Goal: Check status: Check status

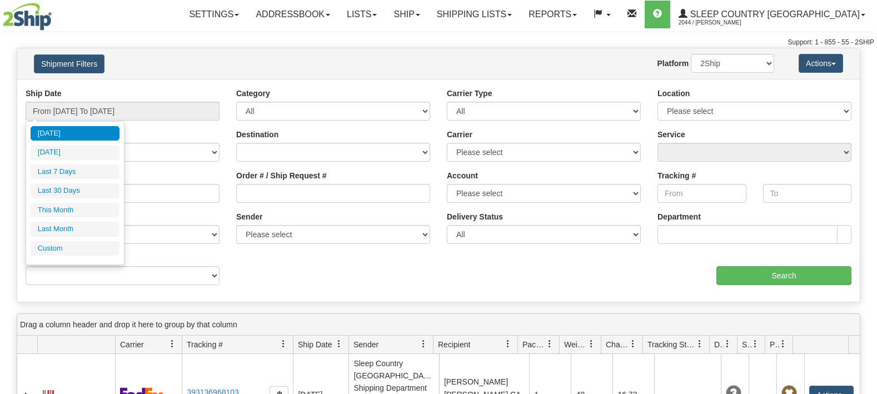
click at [71, 196] on li "Last 30 Days" at bounding box center [75, 190] width 89 height 15
type input "From [DATE] To [DATE]"
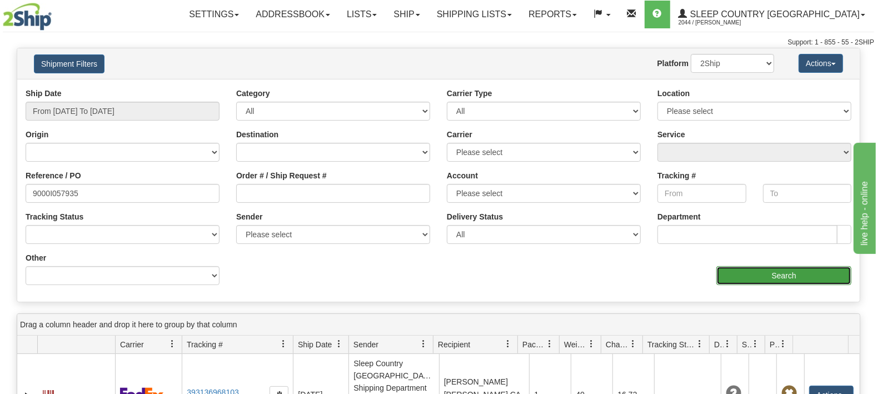
click at [741, 271] on input "Search" at bounding box center [784, 275] width 135 height 19
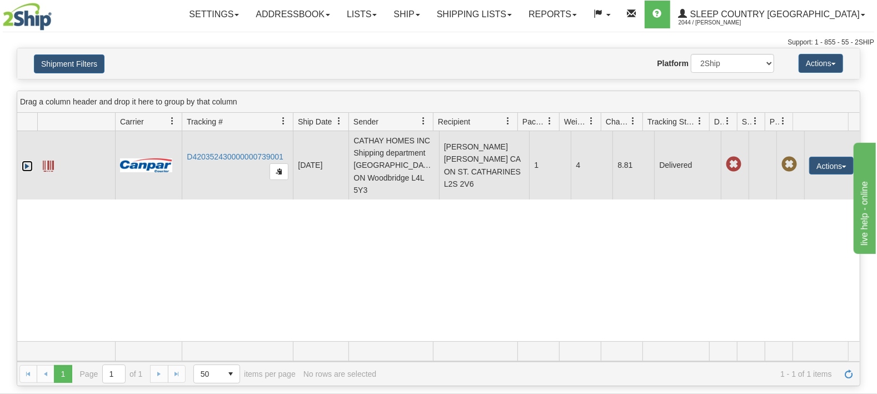
click at [29, 163] on link "Expand" at bounding box center [27, 166] width 11 height 11
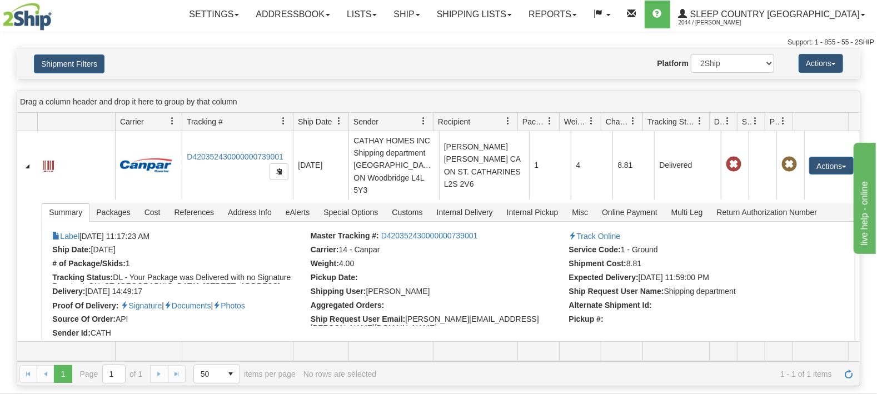
click at [110, 24] on div at bounding box center [71, 17] width 137 height 28
click at [66, 71] on button "Shipment Filters" at bounding box center [69, 63] width 71 height 19
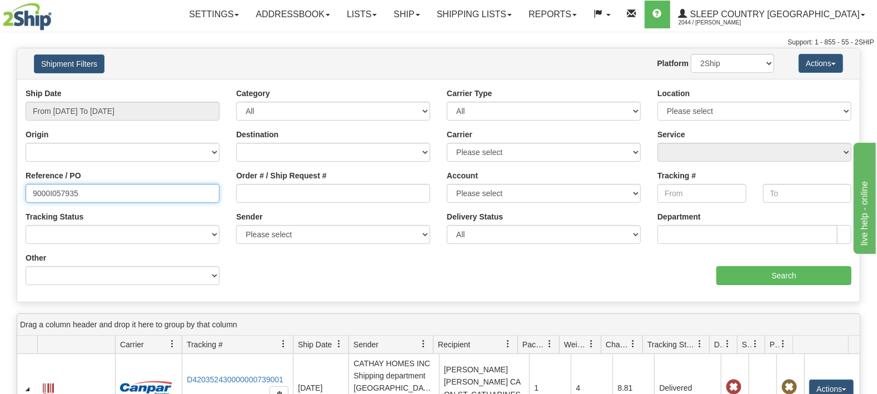
drag, startPoint x: 107, startPoint y: 196, endPoint x: 0, endPoint y: 178, distance: 108.2
click at [26, 184] on input "9000I057935" at bounding box center [123, 193] width 194 height 19
paste input "65870"
click at [755, 285] on div "Ship Date From [DATE] To [DATE] Category All Inbound Outbound Carrier Type All …" at bounding box center [438, 191] width 843 height 206
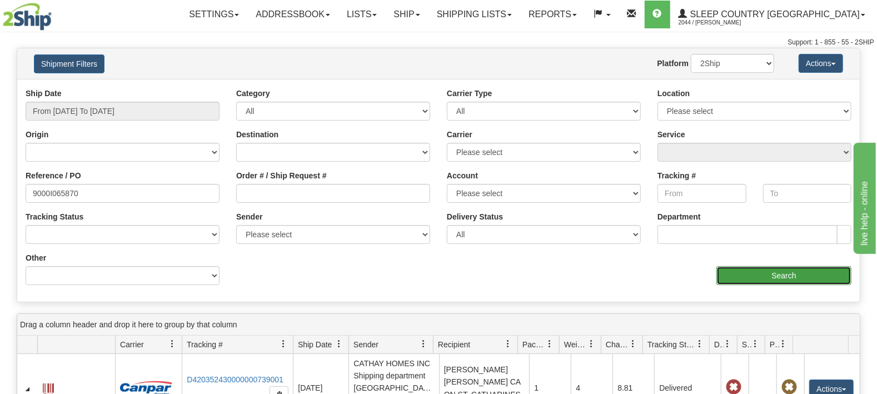
click at [753, 269] on input "Search" at bounding box center [784, 275] width 135 height 19
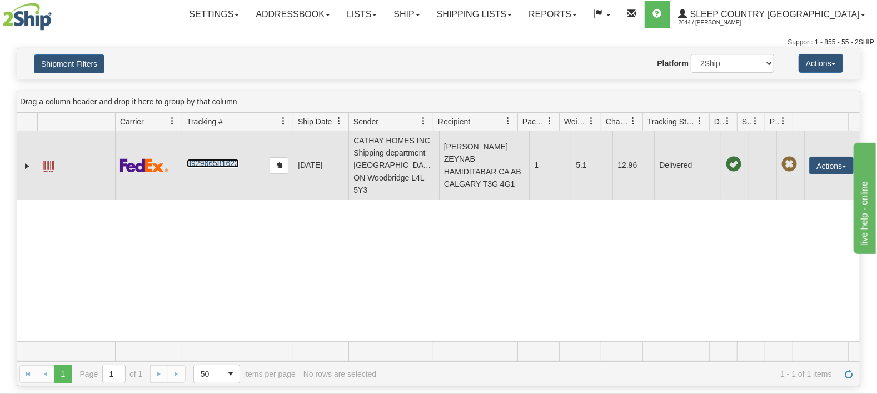
click at [198, 168] on link "392966581623" at bounding box center [213, 163] width 52 height 9
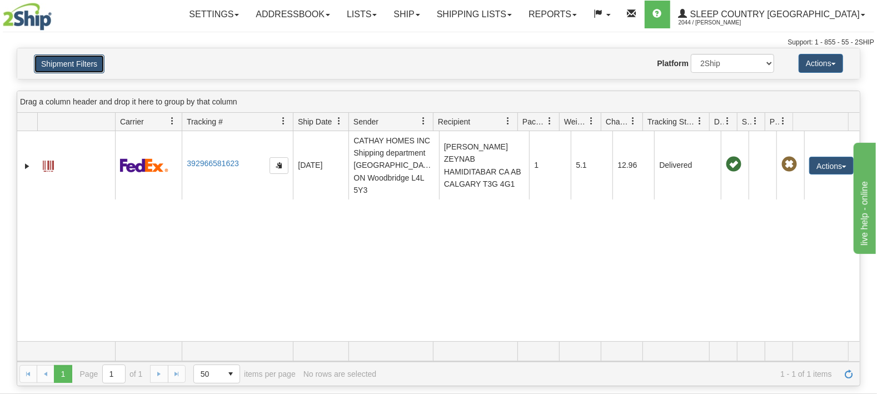
click at [75, 66] on button "Shipment Filters" at bounding box center [69, 63] width 71 height 19
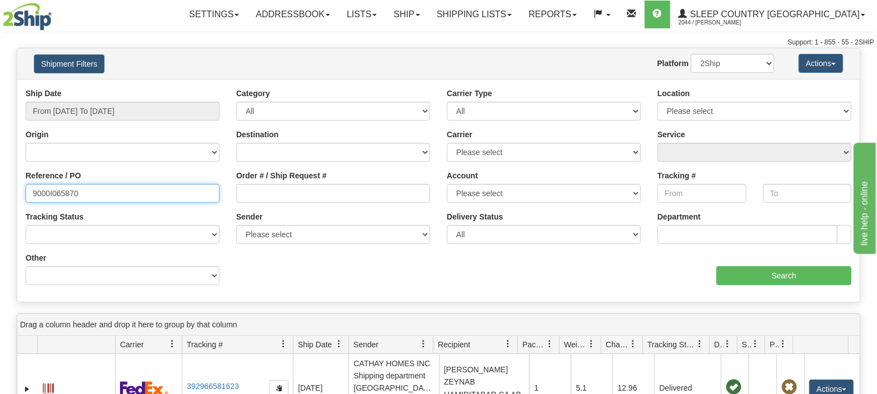
click at [26, 192] on input "9000I065870" at bounding box center [123, 193] width 194 height 19
paste input "2I058665"
type input "9002I058665"
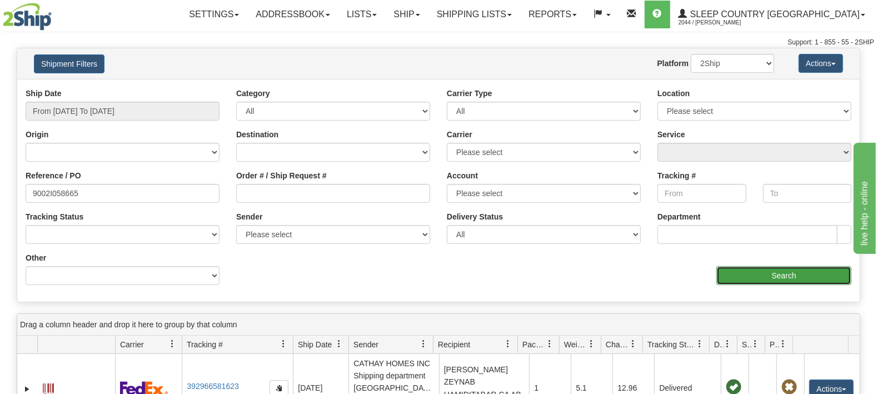
click at [733, 266] on input "Search" at bounding box center [784, 275] width 135 height 19
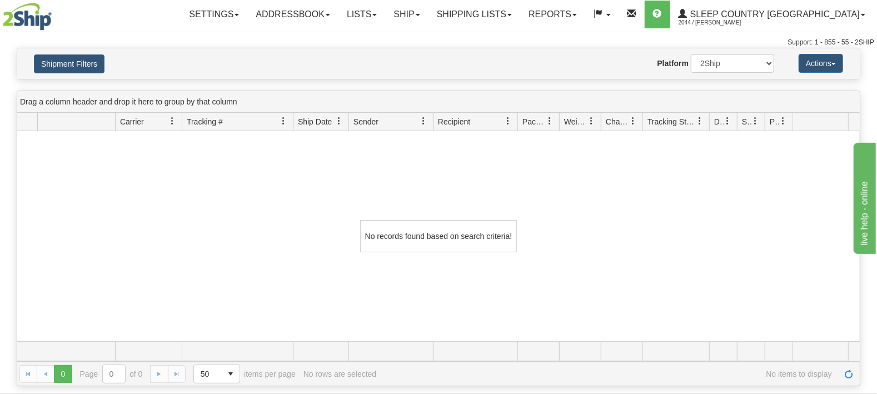
drag, startPoint x: 741, startPoint y: 54, endPoint x: 726, endPoint y: 69, distance: 21.6
click at [741, 54] on div "Shipment Filters Website Agent Nothing selected Client User Platform 2Ship Impo…" at bounding box center [438, 63] width 843 height 31
select select "1"
click option "Imported" at bounding box center [0, 0] width 0 height 0
drag, startPoint x: 56, startPoint y: 57, endPoint x: 87, endPoint y: 70, distance: 33.7
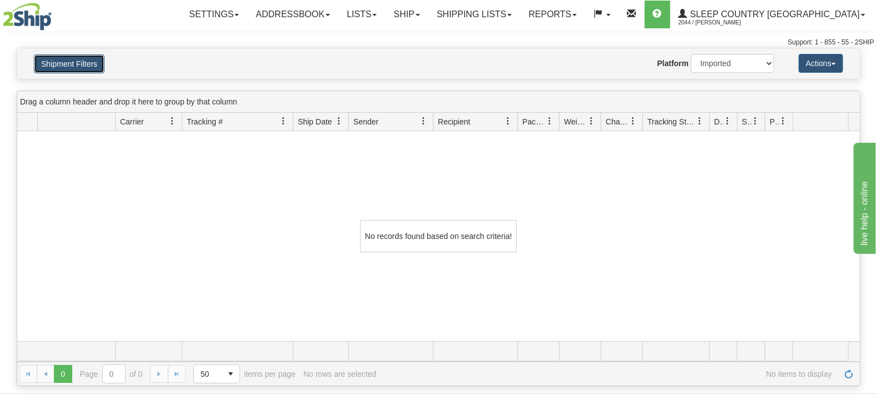
click at [56, 58] on button "Shipment Filters" at bounding box center [69, 63] width 71 height 19
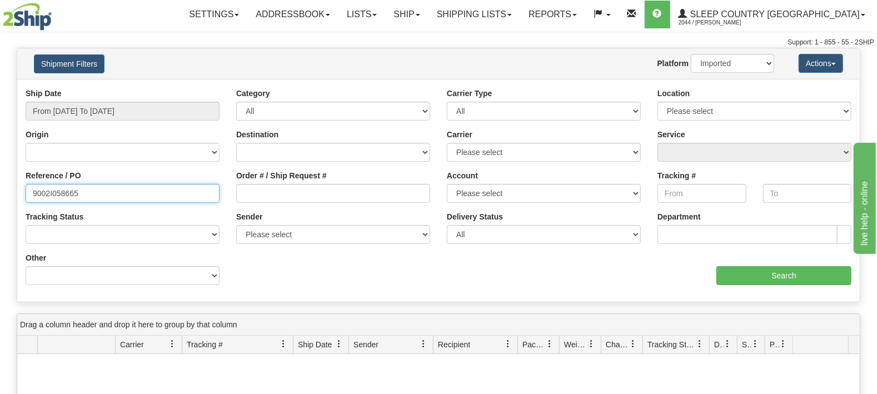
drag, startPoint x: 67, startPoint y: 195, endPoint x: 0, endPoint y: 187, distance: 67.7
click at [26, 187] on input "9002I058665" at bounding box center [123, 193] width 194 height 19
